Goal: Task Accomplishment & Management: Manage account settings

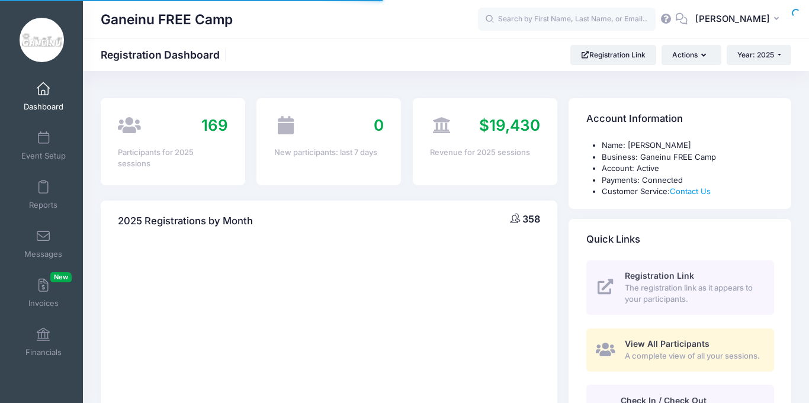
select select
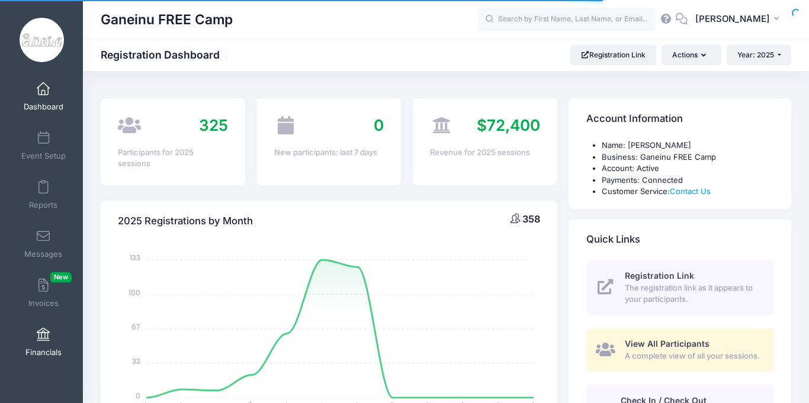
click at [43, 336] on span at bounding box center [43, 335] width 0 height 13
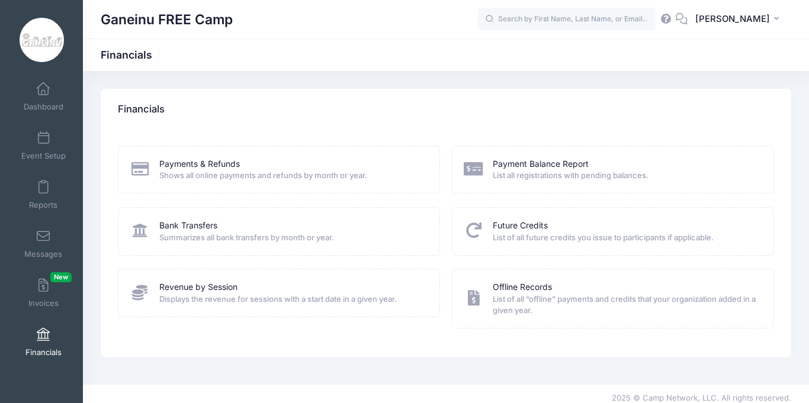
click at [547, 172] on span "List all registrations with pending balances." at bounding box center [625, 176] width 265 height 12
click at [547, 166] on link "Payment Balance Report" at bounding box center [541, 164] width 96 height 12
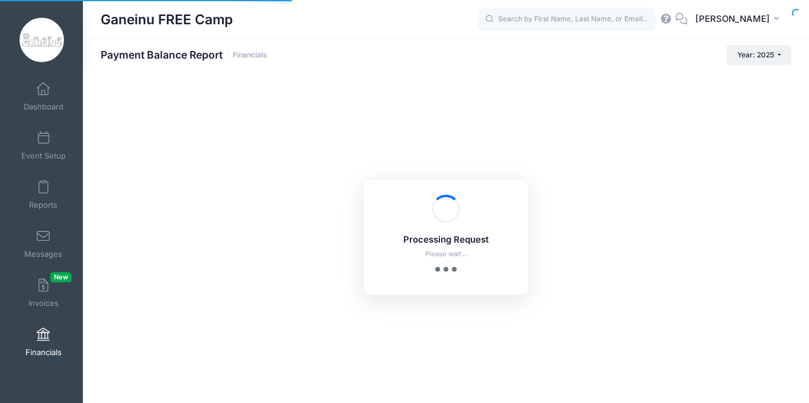
select select "10"
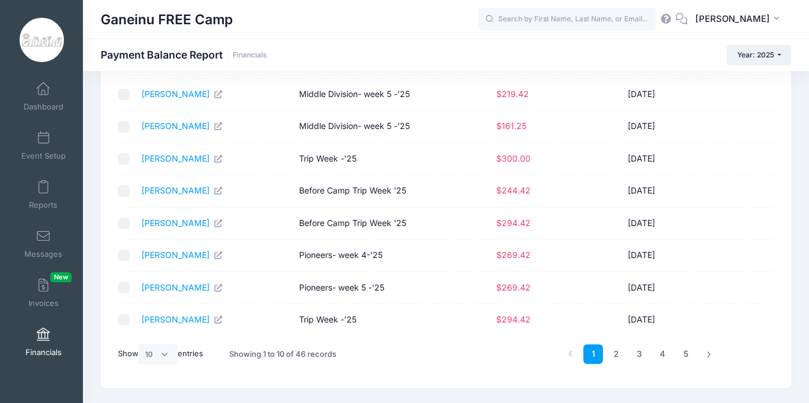
scroll to position [166, 0]
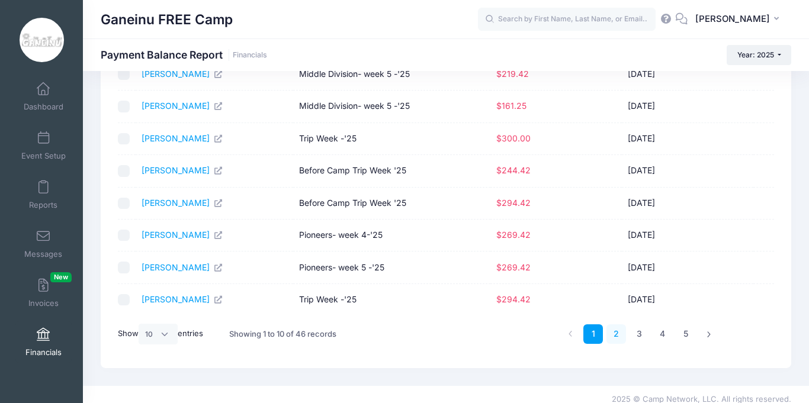
click at [613, 335] on link "2" at bounding box center [616, 334] width 20 height 20
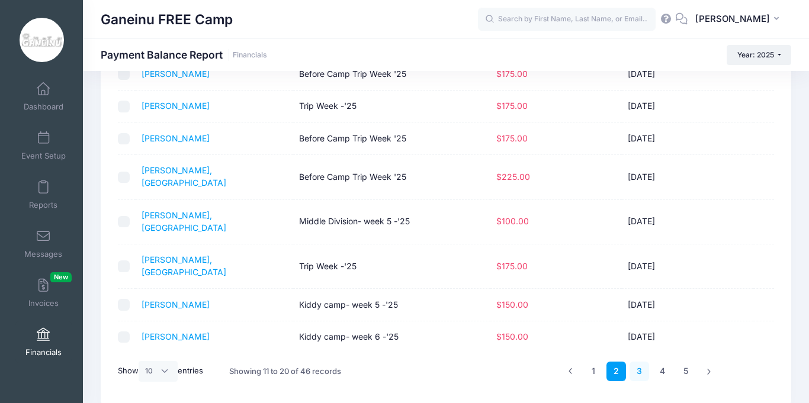
click at [641, 362] on link "3" at bounding box center [639, 372] width 20 height 20
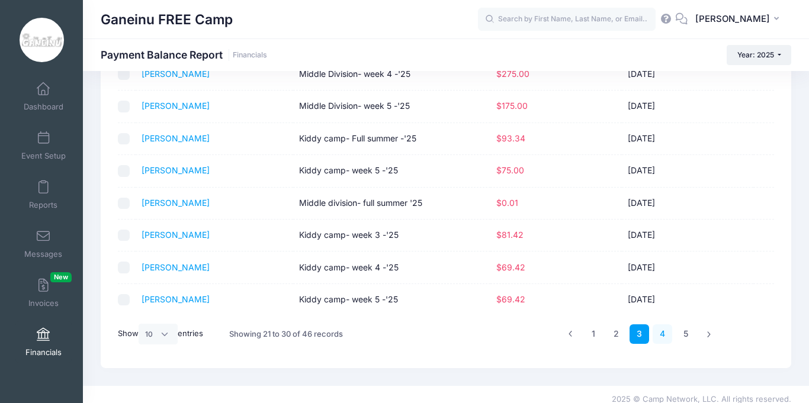
click at [663, 332] on link "4" at bounding box center [662, 334] width 20 height 20
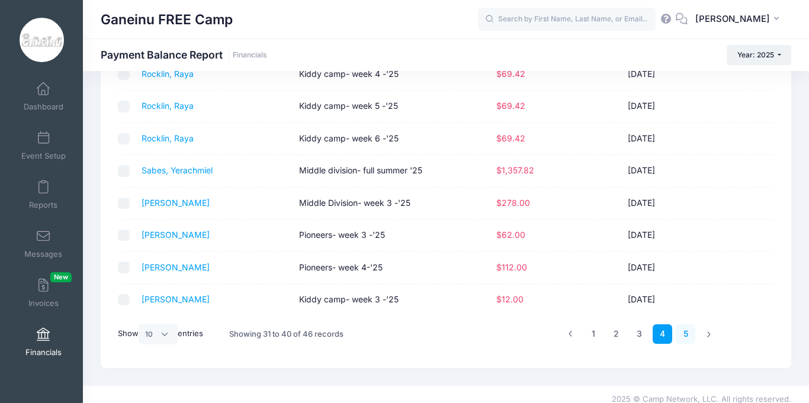
click at [687, 340] on link "5" at bounding box center [686, 334] width 20 height 20
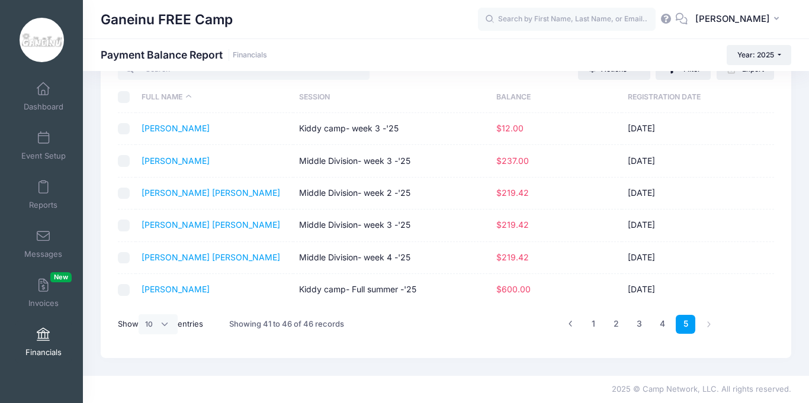
scroll to position [47, 0]
click at [46, 96] on link "Dashboard" at bounding box center [43, 96] width 56 height 41
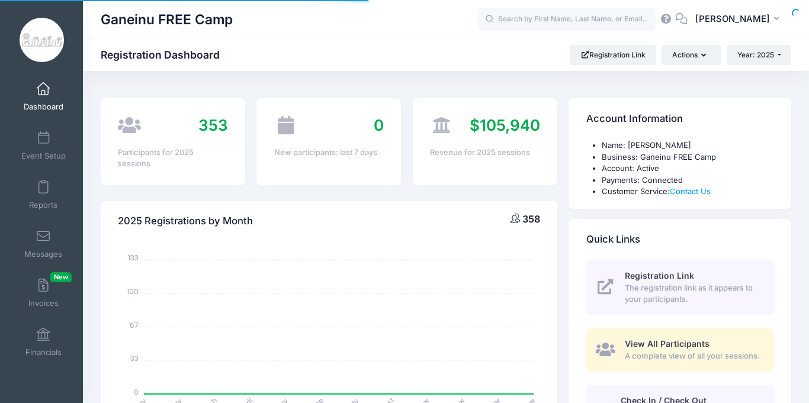
select select
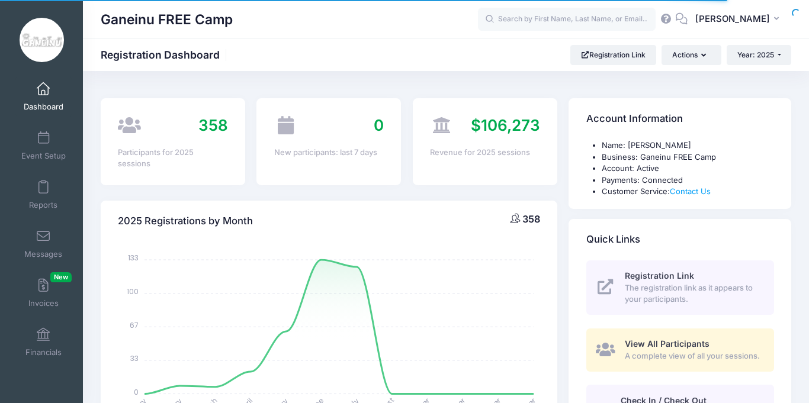
click at [564, 200] on div "Account Information Name: [PERSON_NAME] Business: Ganeinu FREE Camp Account: Ac…" at bounding box center [680, 344] width 234 height 493
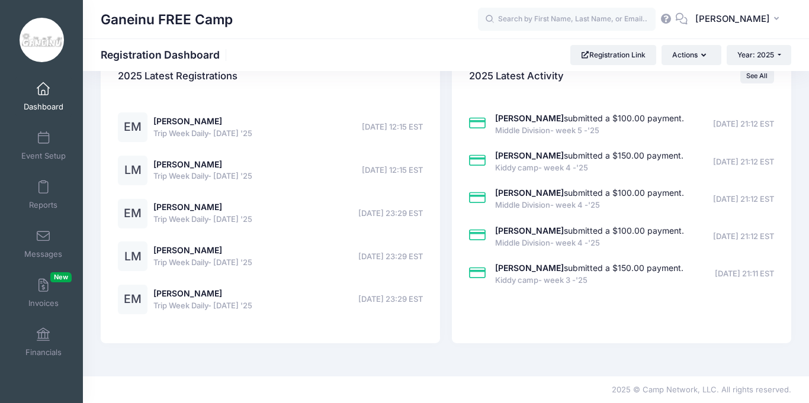
scroll to position [1658, 0]
click at [607, 22] on input "text" at bounding box center [567, 20] width 178 height 24
click at [753, 83] on link "See All" at bounding box center [757, 76] width 34 height 14
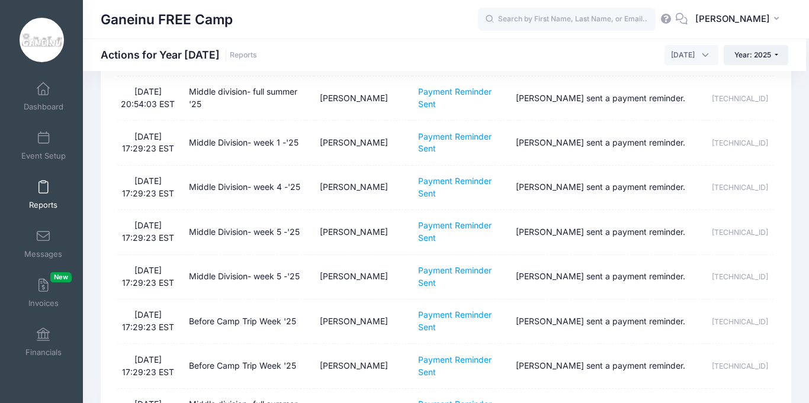
scroll to position [1018, 0]
